Goal: Check status: Check status

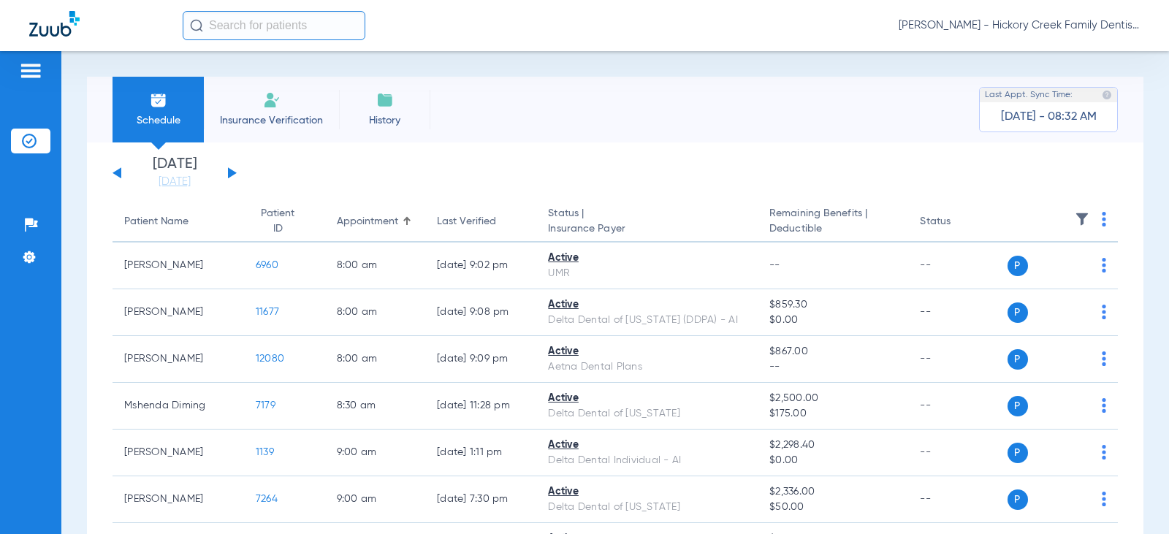
click at [269, 101] on img at bounding box center [272, 100] width 18 height 18
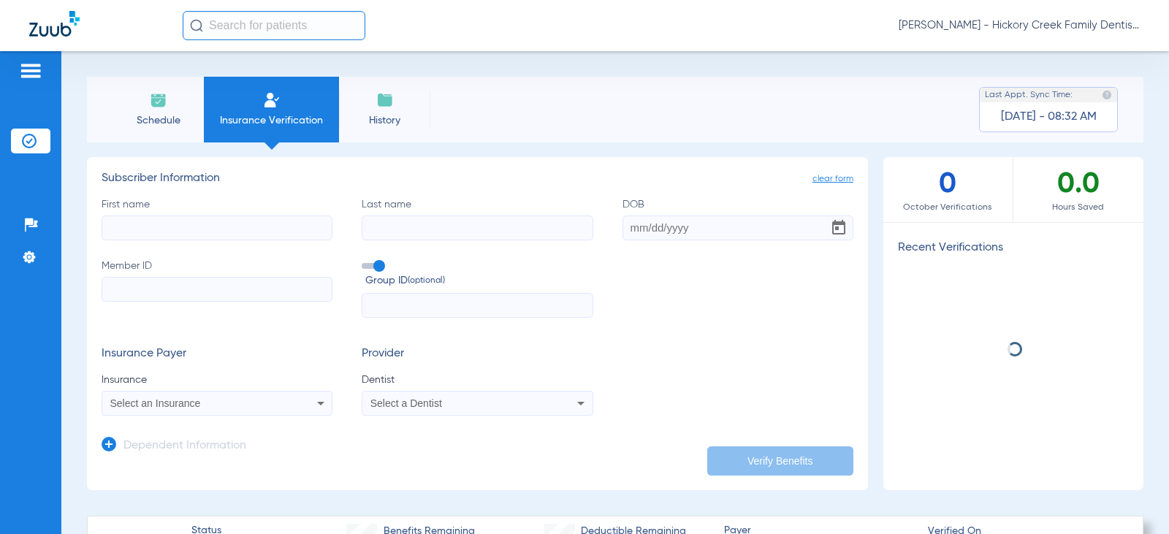
click at [181, 126] on span "Schedule" at bounding box center [158, 120] width 69 height 15
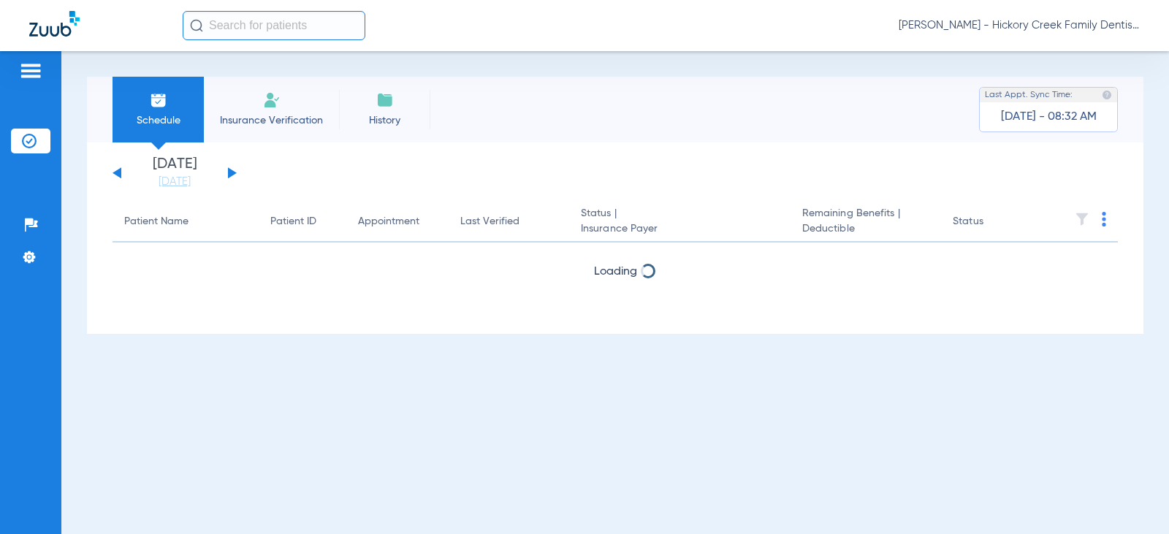
click at [234, 178] on div "[DATE] [DATE] [DATE] [DATE] [DATE] [DATE] [DATE] [DATE] [DATE] [DATE] [DATE] [D…" at bounding box center [175, 173] width 124 height 32
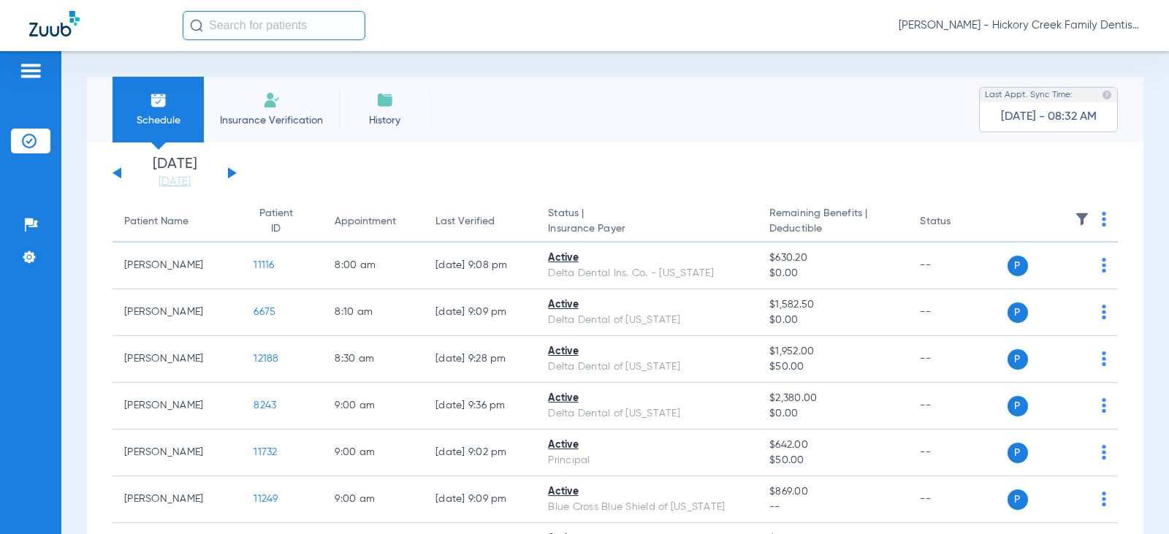
click at [233, 177] on div "[DATE] [DATE] [DATE] [DATE] [DATE] [DATE] [DATE] [DATE] [DATE] [DATE] [DATE] [D…" at bounding box center [175, 173] width 124 height 32
click at [235, 172] on button at bounding box center [232, 172] width 9 height 11
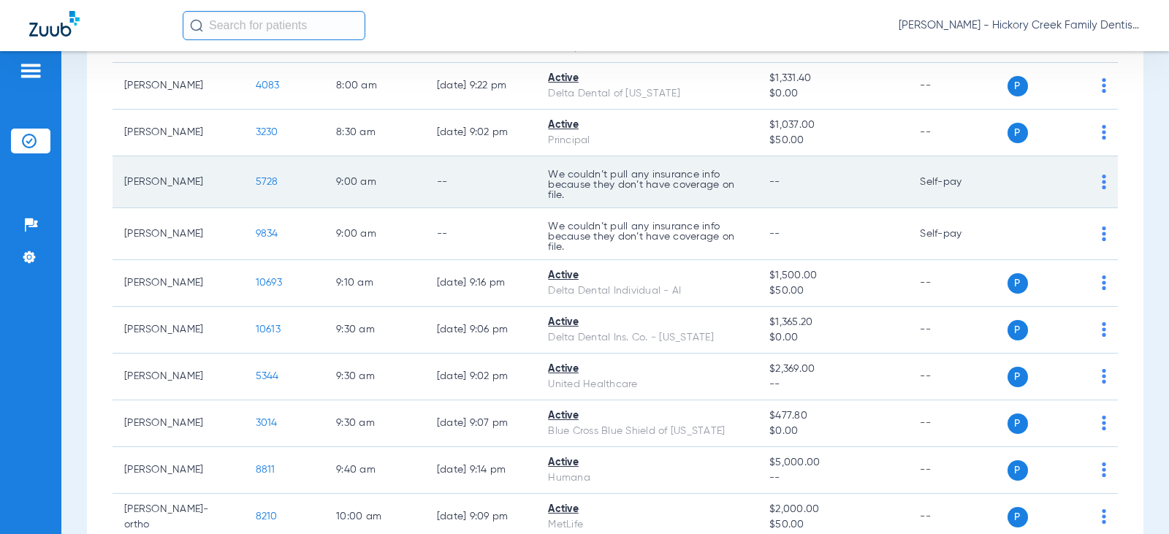
scroll to position [365, 0]
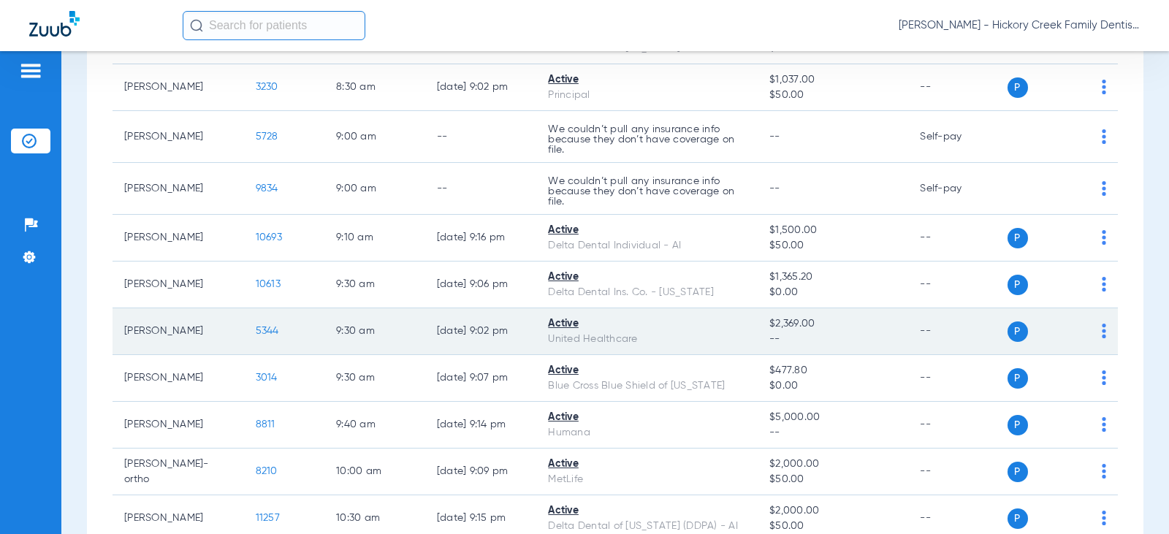
click at [862, 346] on span "--" at bounding box center [833, 339] width 127 height 15
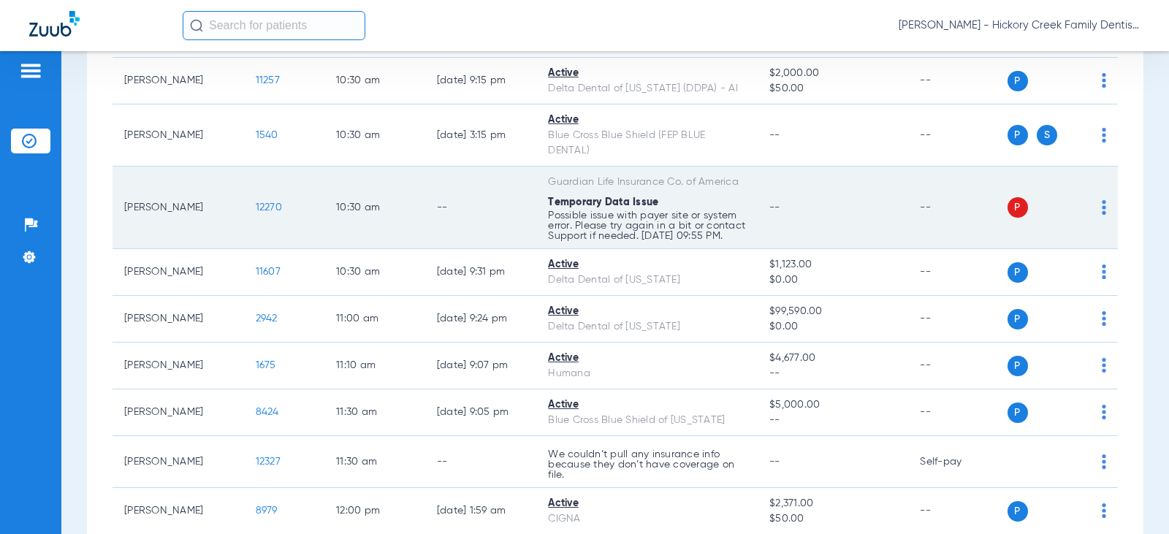
scroll to position [804, 0]
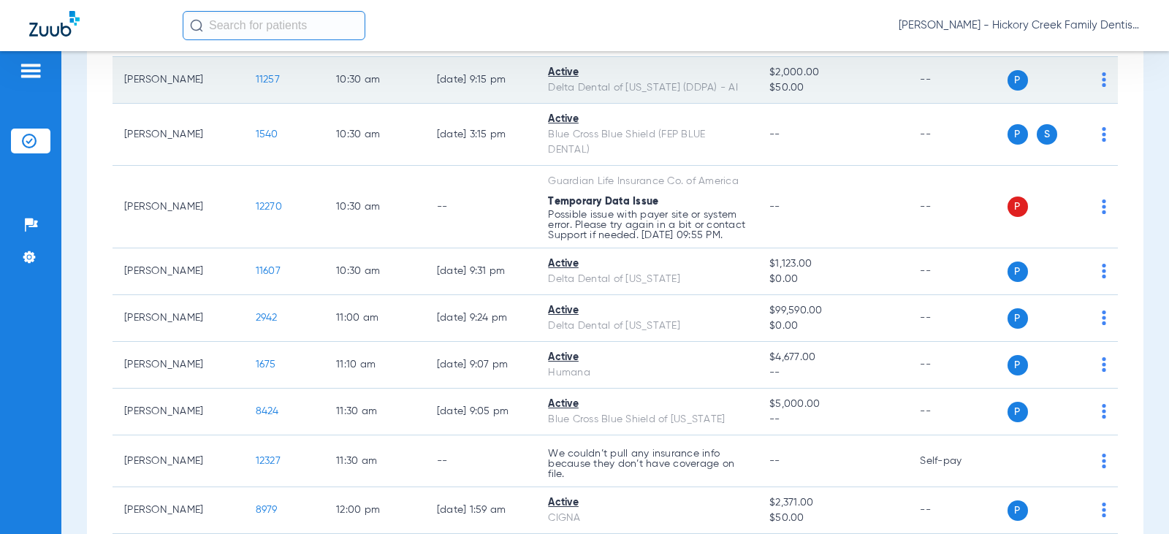
click at [493, 97] on td "[DATE] 9:15 PM" at bounding box center [480, 80] width 111 height 47
